Goal: Information Seeking & Learning: Learn about a topic

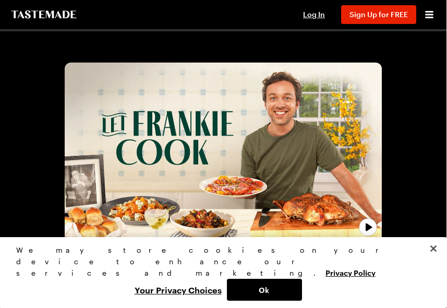
click at [319, 13] on span "Log In" at bounding box center [315, 14] width 22 height 9
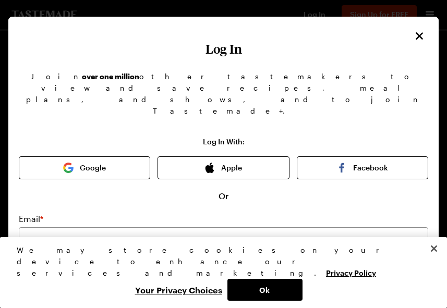
click at [258, 157] on button "Apple" at bounding box center [223, 168] width 131 height 23
click at [246, 157] on button "Apple" at bounding box center [223, 168] width 131 height 23
click at [278, 294] on button "Ok" at bounding box center [264, 290] width 75 height 22
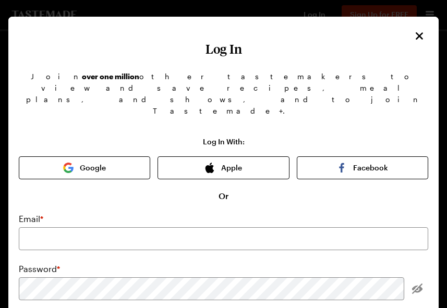
click at [249, 157] on button "Apple" at bounding box center [223, 168] width 131 height 23
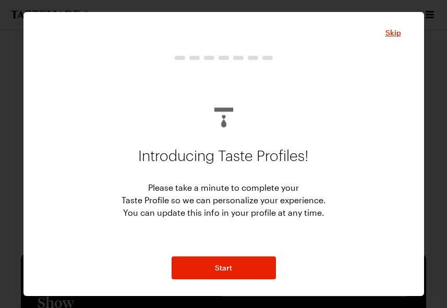
click at [396, 30] on span "Skip" at bounding box center [394, 33] width 16 height 10
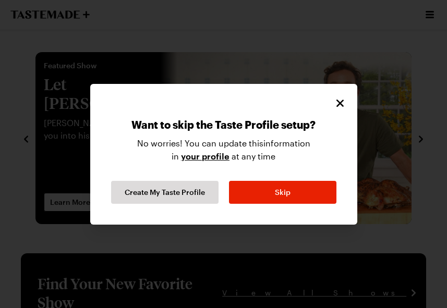
click at [314, 195] on button "Skip" at bounding box center [282, 192] width 107 height 23
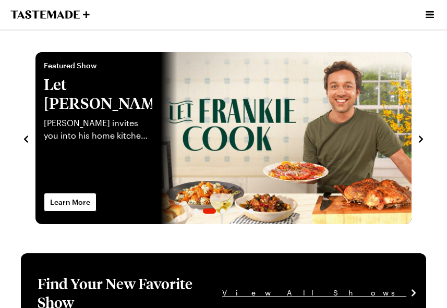
click at [431, 15] on icon "Open menu" at bounding box center [430, 14] width 8 height 7
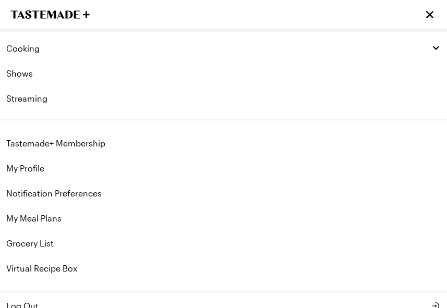
click at [63, 50] on div "Cooking" at bounding box center [223, 48] width 435 height 10
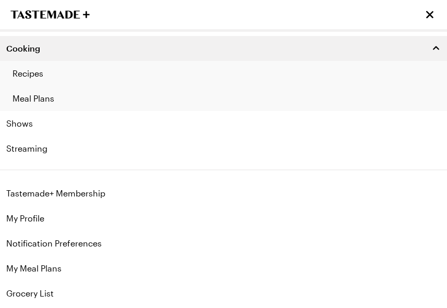
click at [70, 74] on link "Recipes" at bounding box center [223, 73] width 447 height 25
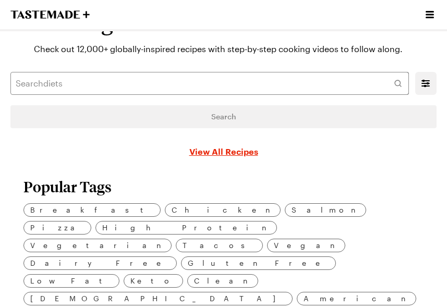
scroll to position [31, 0]
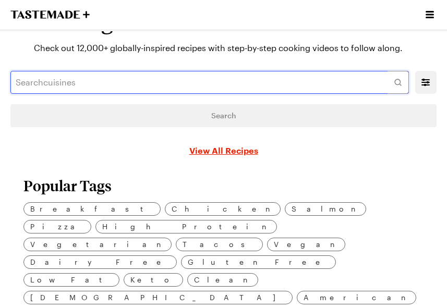
click at [40, 88] on input "text" at bounding box center [209, 82] width 399 height 23
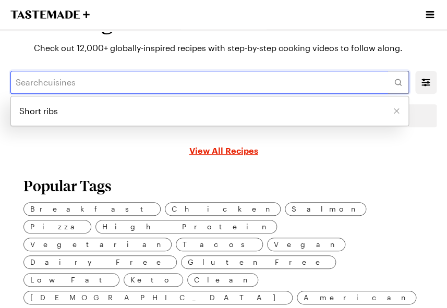
scroll to position [31, 0]
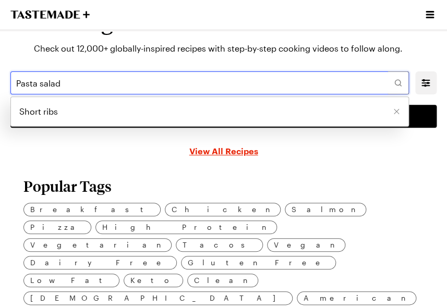
type input "Pasta salad"
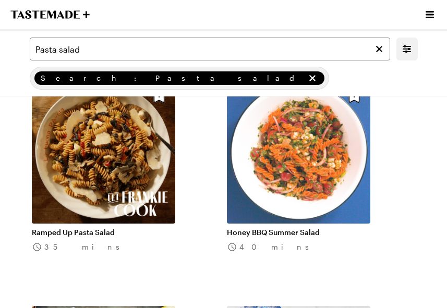
scroll to position [2119, 0]
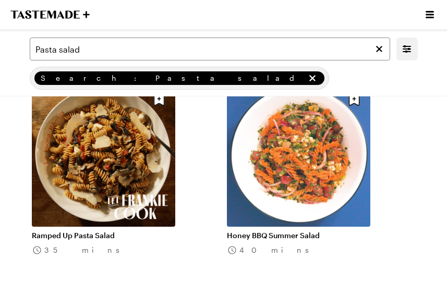
click at [132, 231] on link "Ramped Up Pasta Salad" at bounding box center [103, 235] width 143 height 9
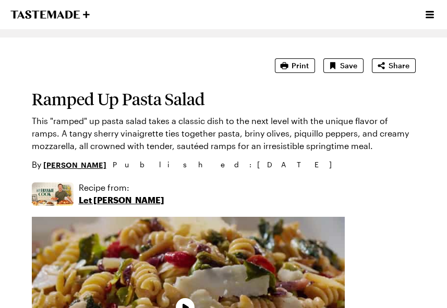
type textarea "x"
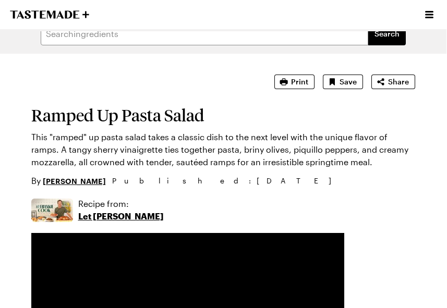
scroll to position [16, 0]
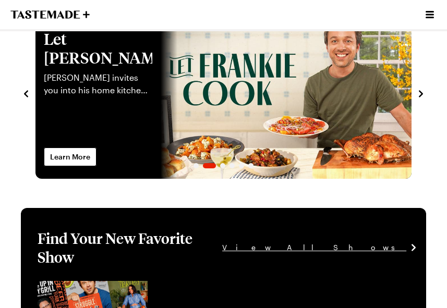
scroll to position [54, 0]
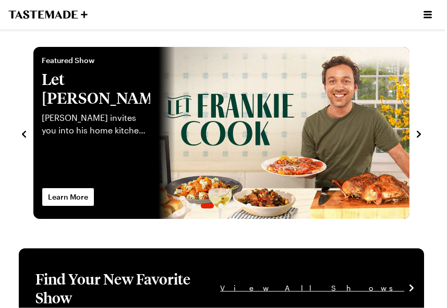
scroll to position [4, 0]
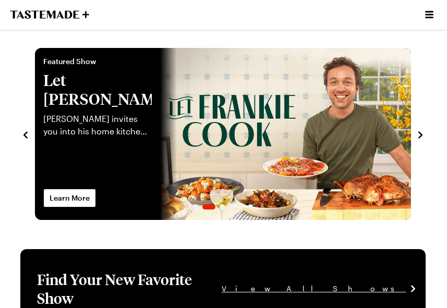
click at [143, 185] on div "Featured Show Let Frankie Cook Frankie invites you into his home kitchen where …" at bounding box center [97, 134] width 125 height 172
click at [171, 205] on div at bounding box center [223, 207] width 376 height 5
click at [86, 200] on span "Learn More" at bounding box center [70, 198] width 40 height 10
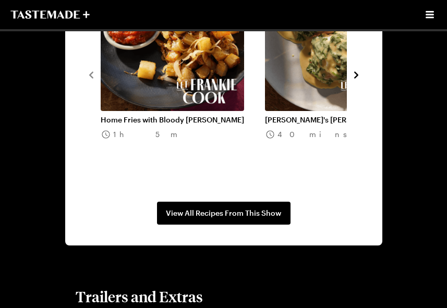
scroll to position [1079, 0]
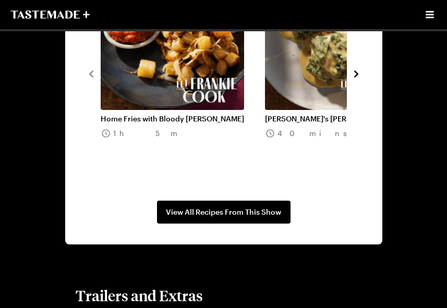
click at [270, 216] on span "View All Recipes From This Show" at bounding box center [223, 212] width 115 height 10
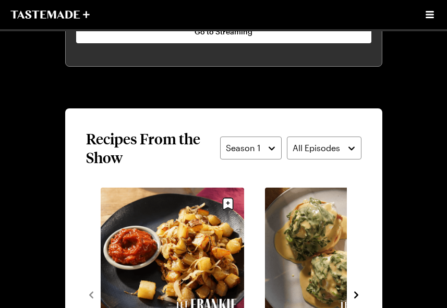
scroll to position [858, 0]
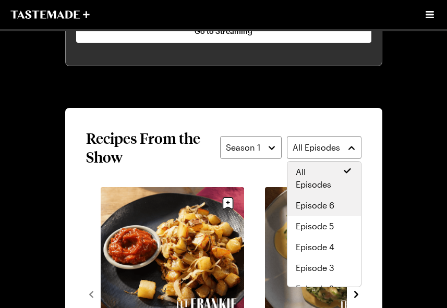
click at [342, 207] on div "Episode 6" at bounding box center [324, 205] width 57 height 13
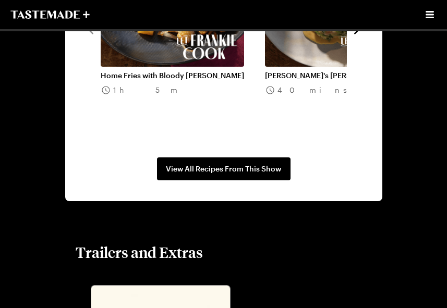
scroll to position [1163, 0]
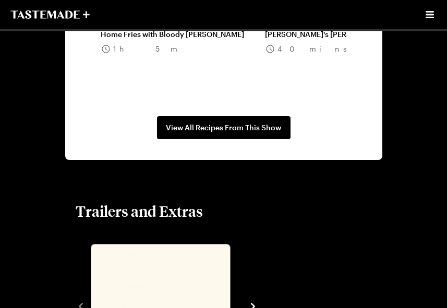
click at [265, 129] on span "View All Recipes From This Show" at bounding box center [223, 128] width 115 height 10
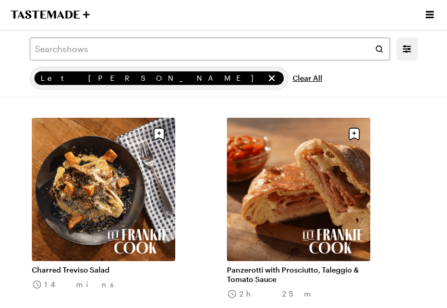
scroll to position [730, 0]
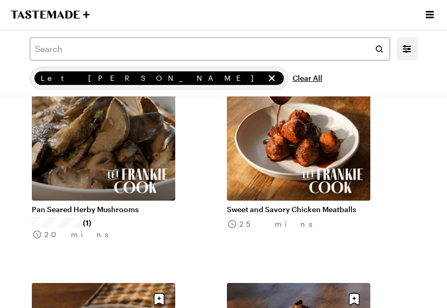
click at [140, 205] on link "Pan Seared Herby Mushrooms" at bounding box center [103, 209] width 143 height 9
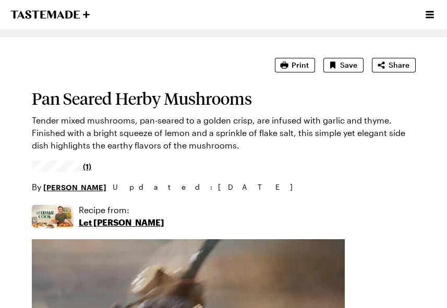
type textarea "x"
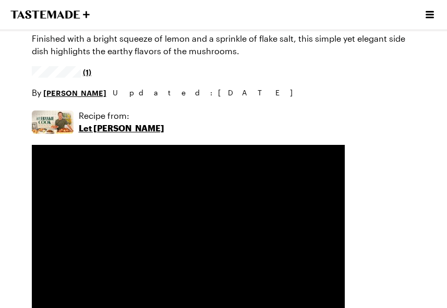
scroll to position [128, 0]
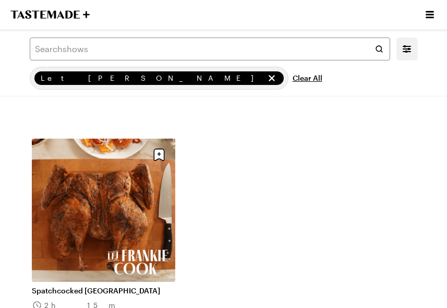
scroll to position [3862, 0]
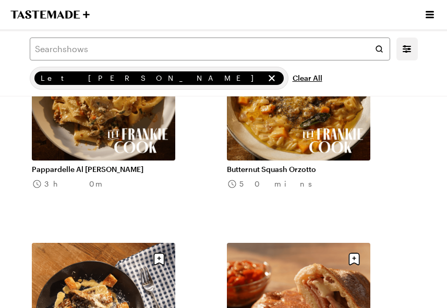
scroll to position [592, 0]
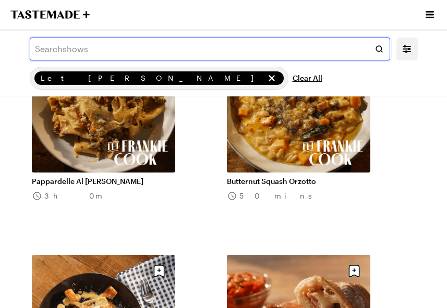
click at [77, 45] on input "text" at bounding box center [210, 49] width 361 height 23
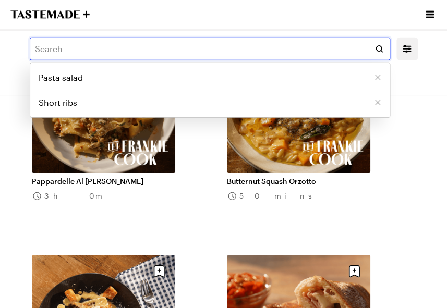
scroll to position [592, 0]
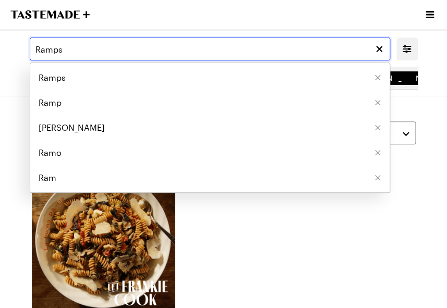
type input "Ramps"
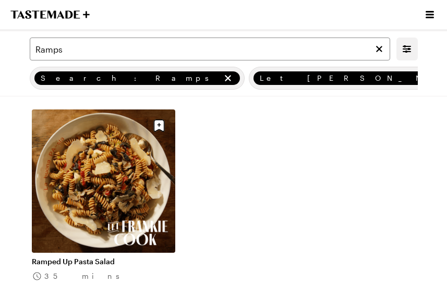
scroll to position [64, 0]
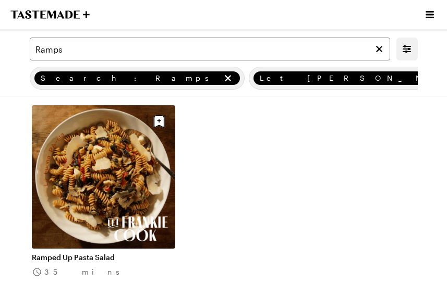
click at [134, 253] on link "Ramped Up Pasta Salad" at bounding box center [103, 257] width 143 height 9
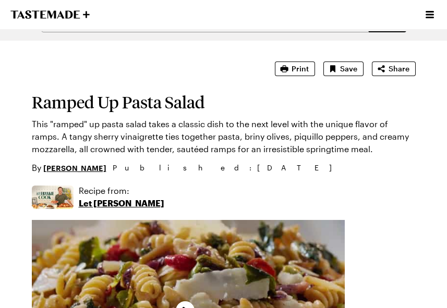
scroll to position [34, 0]
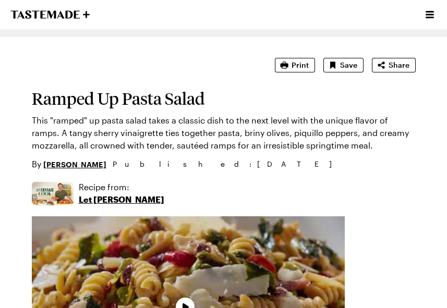
type textarea "x"
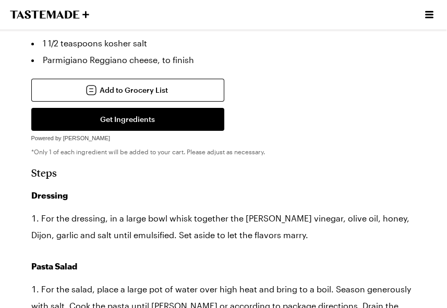
scroll to position [875, 0]
